Goal: Information Seeking & Learning: Understand process/instructions

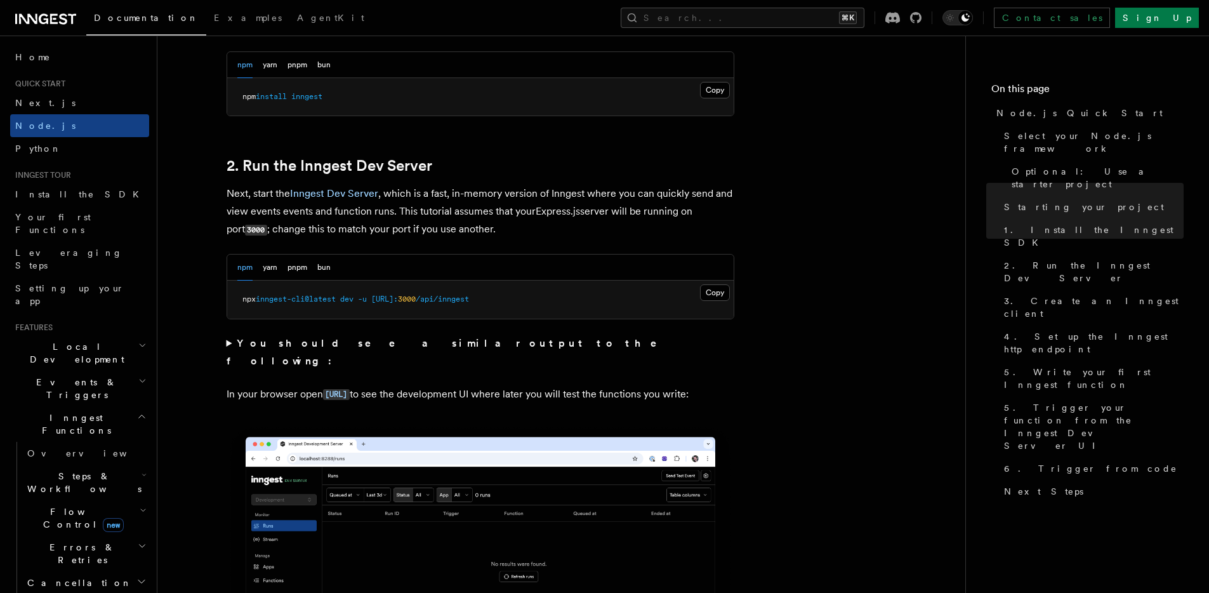
scroll to position [930, 0]
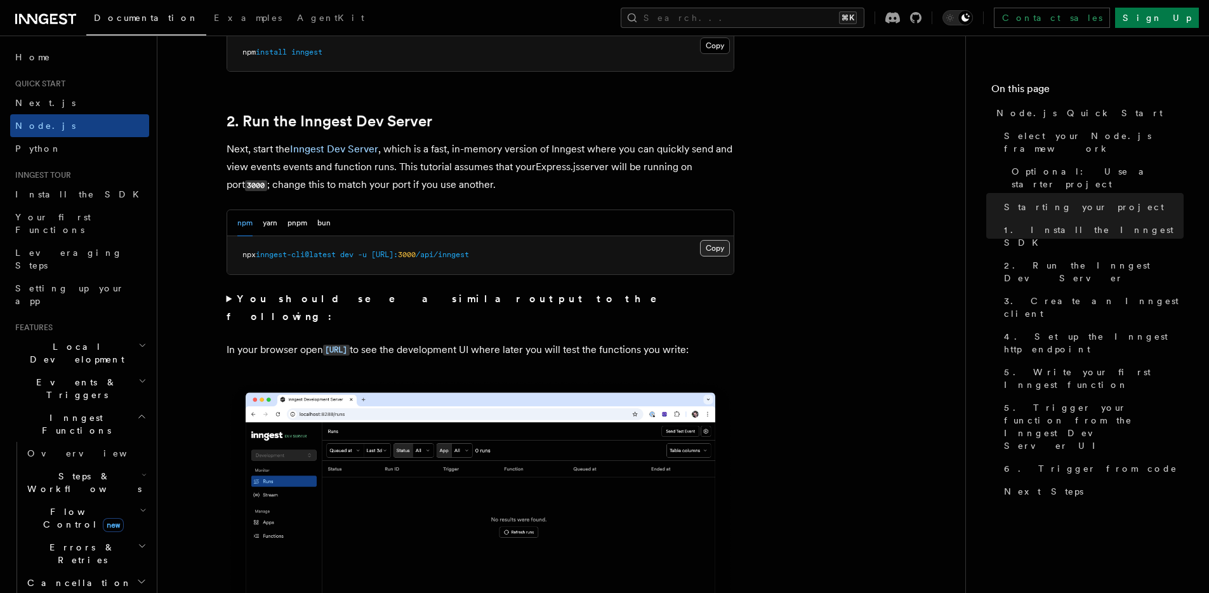
click at [715, 246] on button "Copy Copied" at bounding box center [715, 248] width 30 height 17
click at [276, 220] on button "yarn" at bounding box center [270, 223] width 15 height 26
click at [286, 223] on div "npm yarn pnpm bun" at bounding box center [283, 223] width 93 height 26
click at [310, 223] on div "npm yarn pnpm bun" at bounding box center [283, 223] width 93 height 26
click at [306, 224] on button "pnpm" at bounding box center [298, 223] width 20 height 26
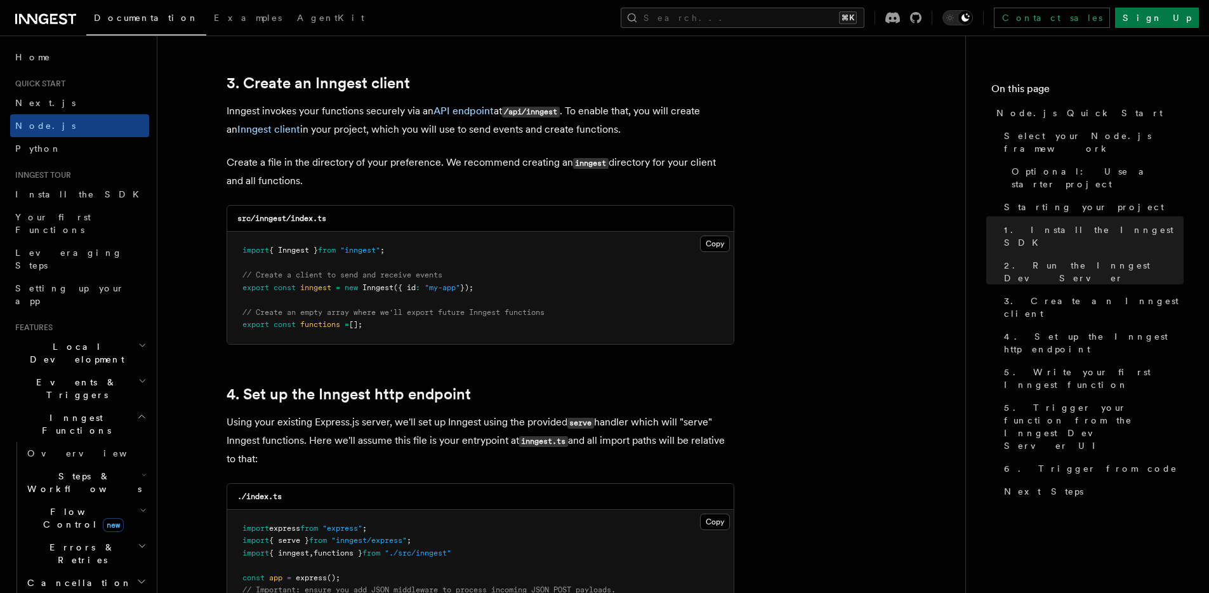
scroll to position [1743, 0]
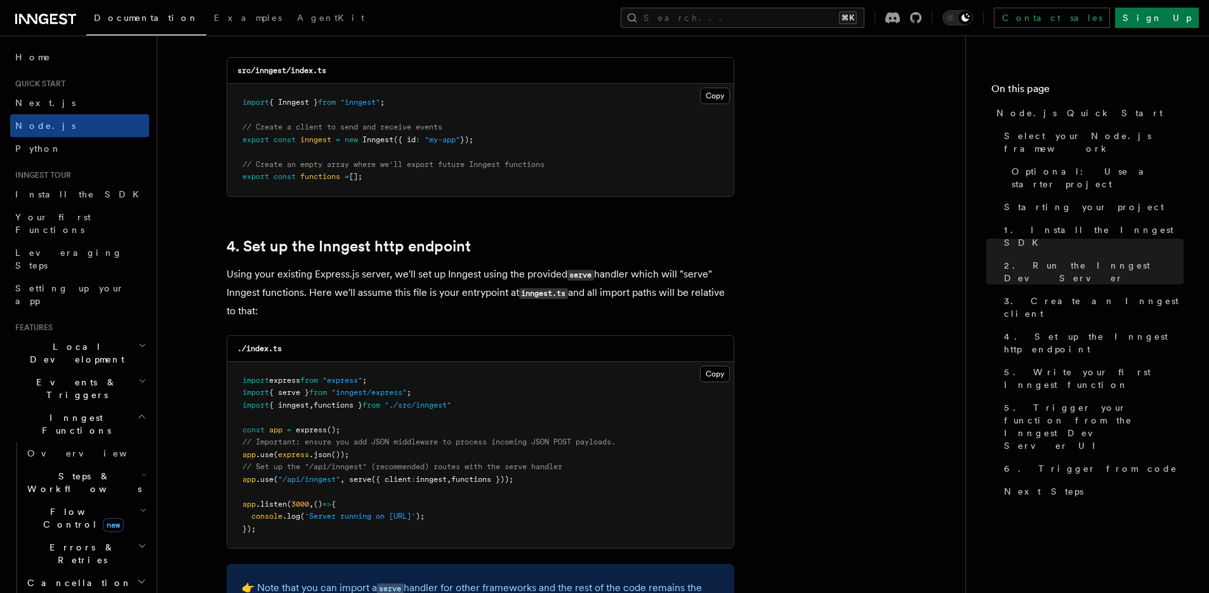
click at [332, 480] on span ""/api/inngest"" at bounding box center [309, 479] width 62 height 9
copy code "app .use ( "/api/inngest" , serve ({ client : inngest , functions }));"
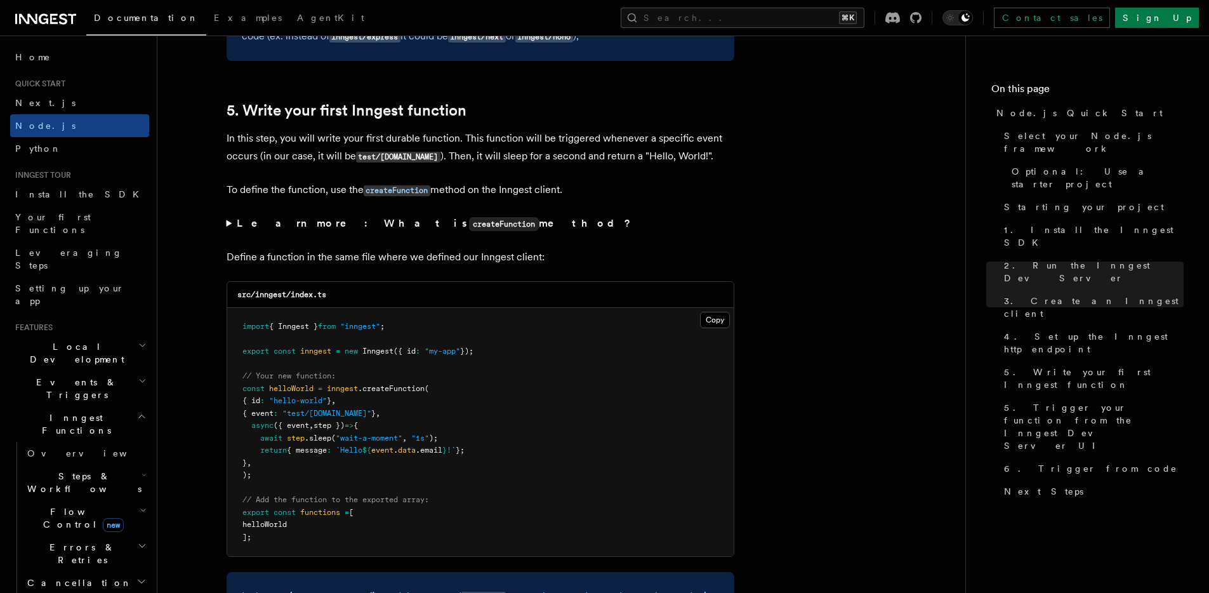
scroll to position [2343, 0]
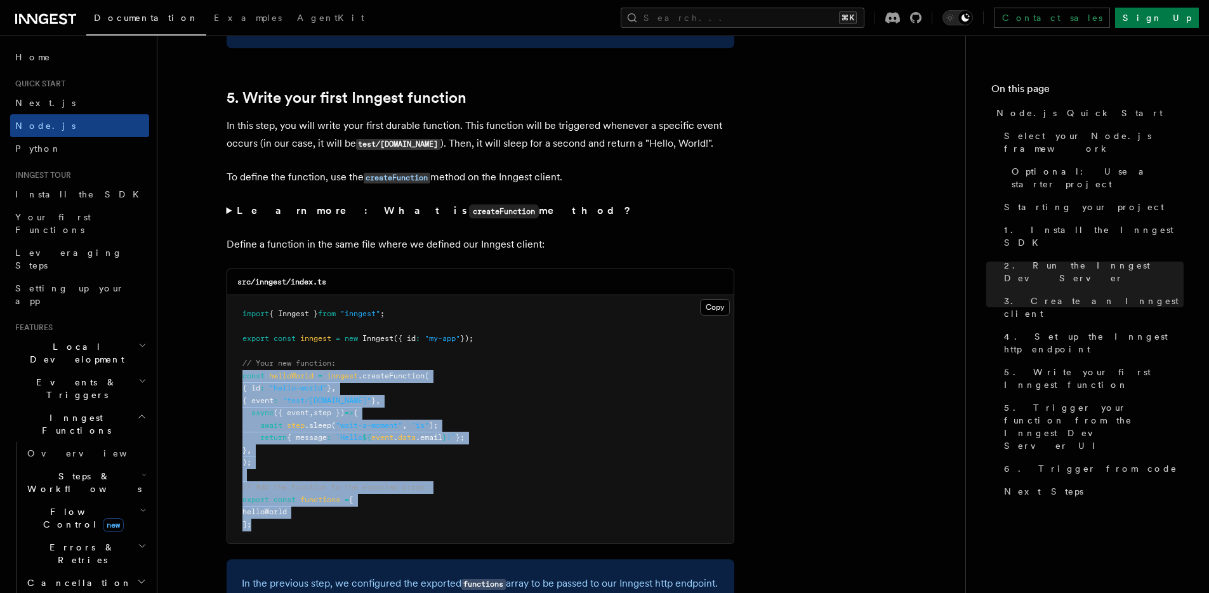
drag, startPoint x: 258, startPoint y: 528, endPoint x: 241, endPoint y: 375, distance: 154.0
click at [241, 375] on pre "import { Inngest } from "inngest" ; export const inngest = new Inngest ({ id : …" at bounding box center [480, 419] width 507 height 248
copy code "const helloWorld = inngest .createFunction ( { id : "hello-world" } , { event :…"
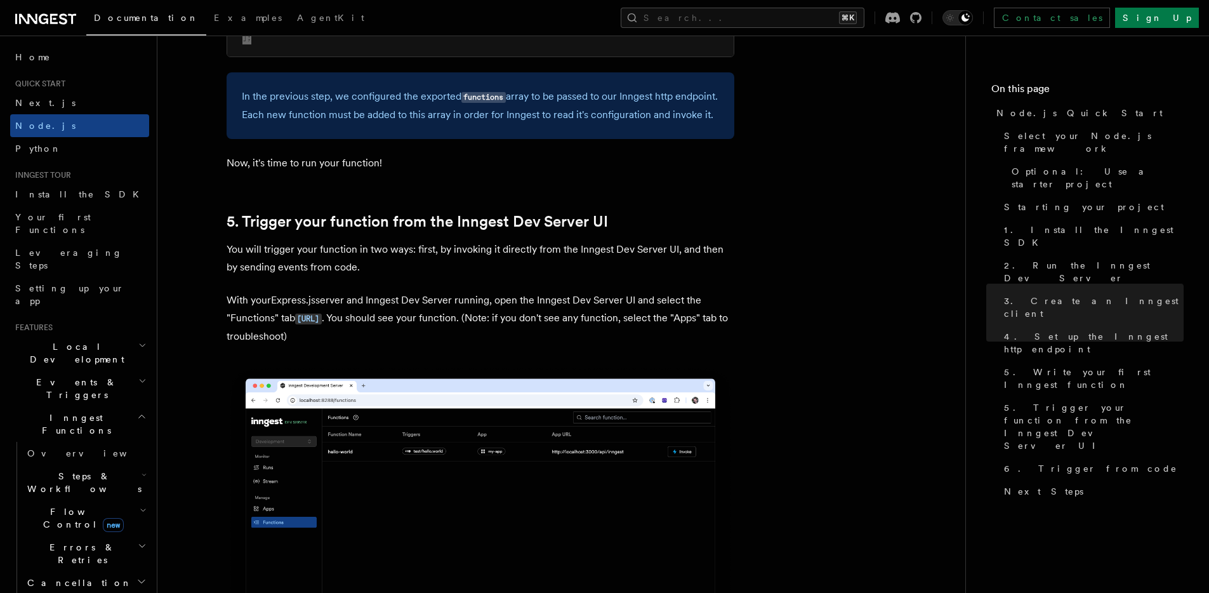
scroll to position [2876, 0]
